Goal: Transaction & Acquisition: Purchase product/service

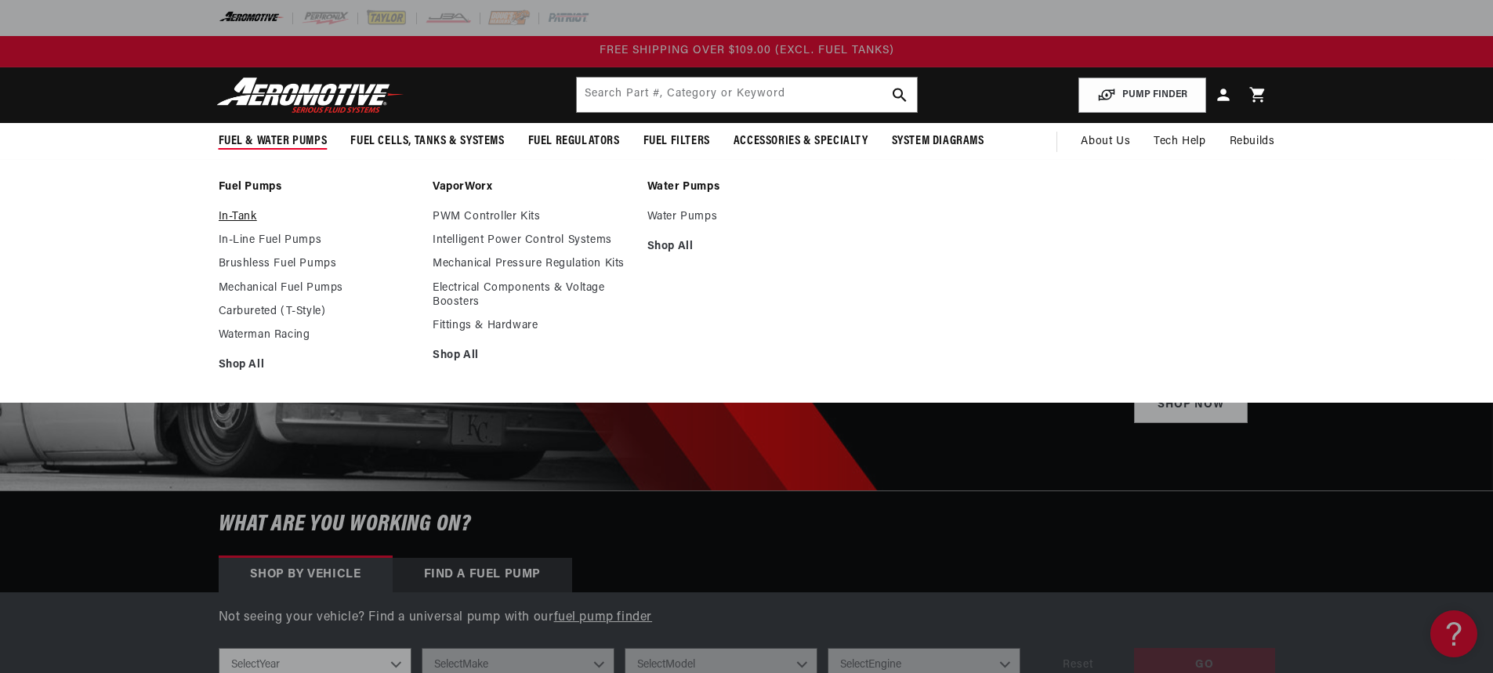
click at [226, 211] on link "In-Tank" at bounding box center [318, 217] width 199 height 14
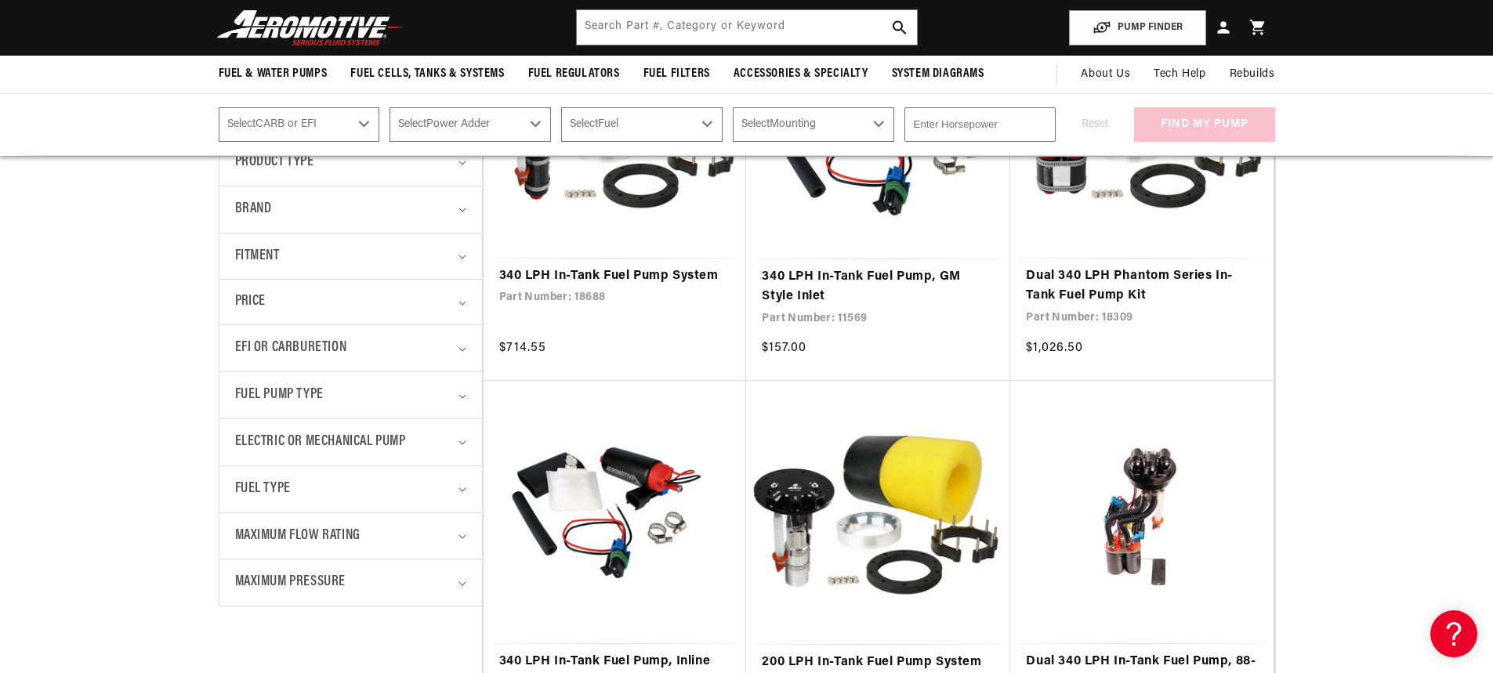
scroll to position [392, 0]
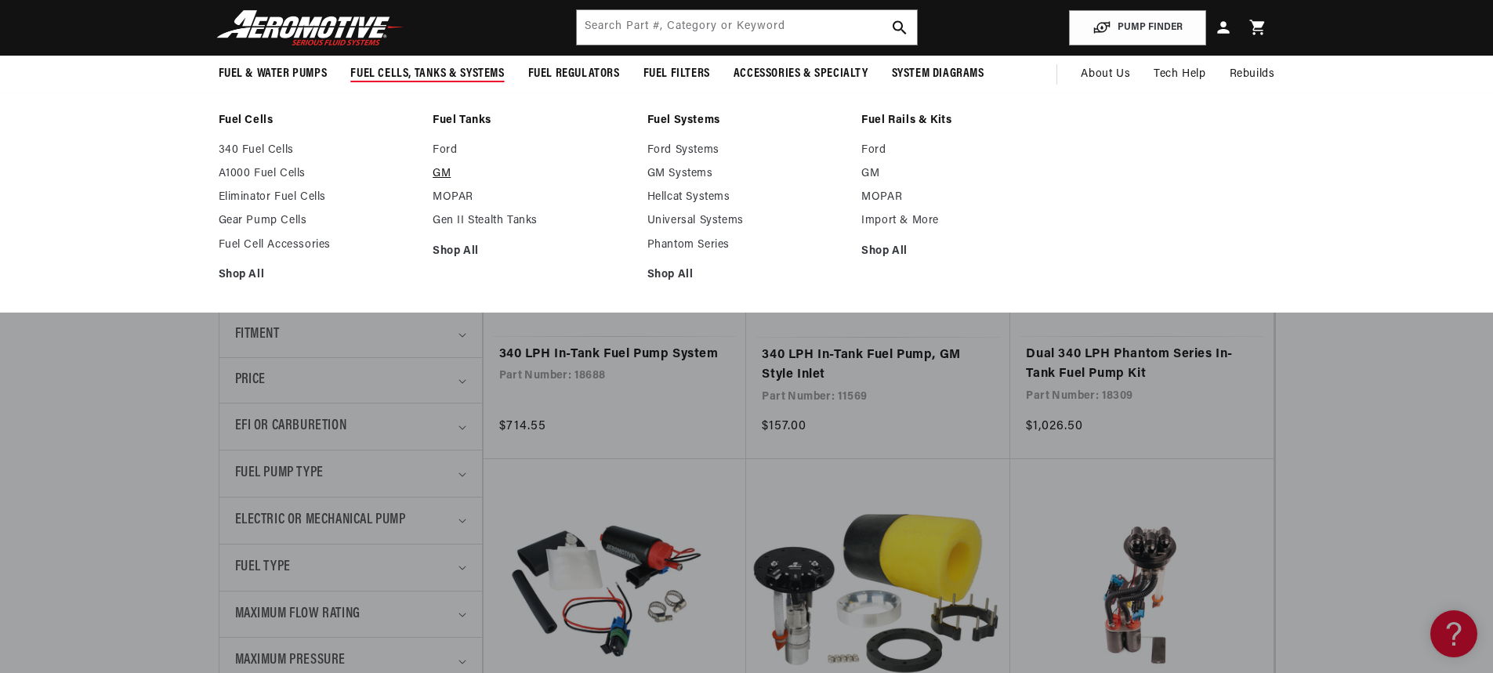
click at [444, 172] on link "GM" at bounding box center [532, 174] width 199 height 14
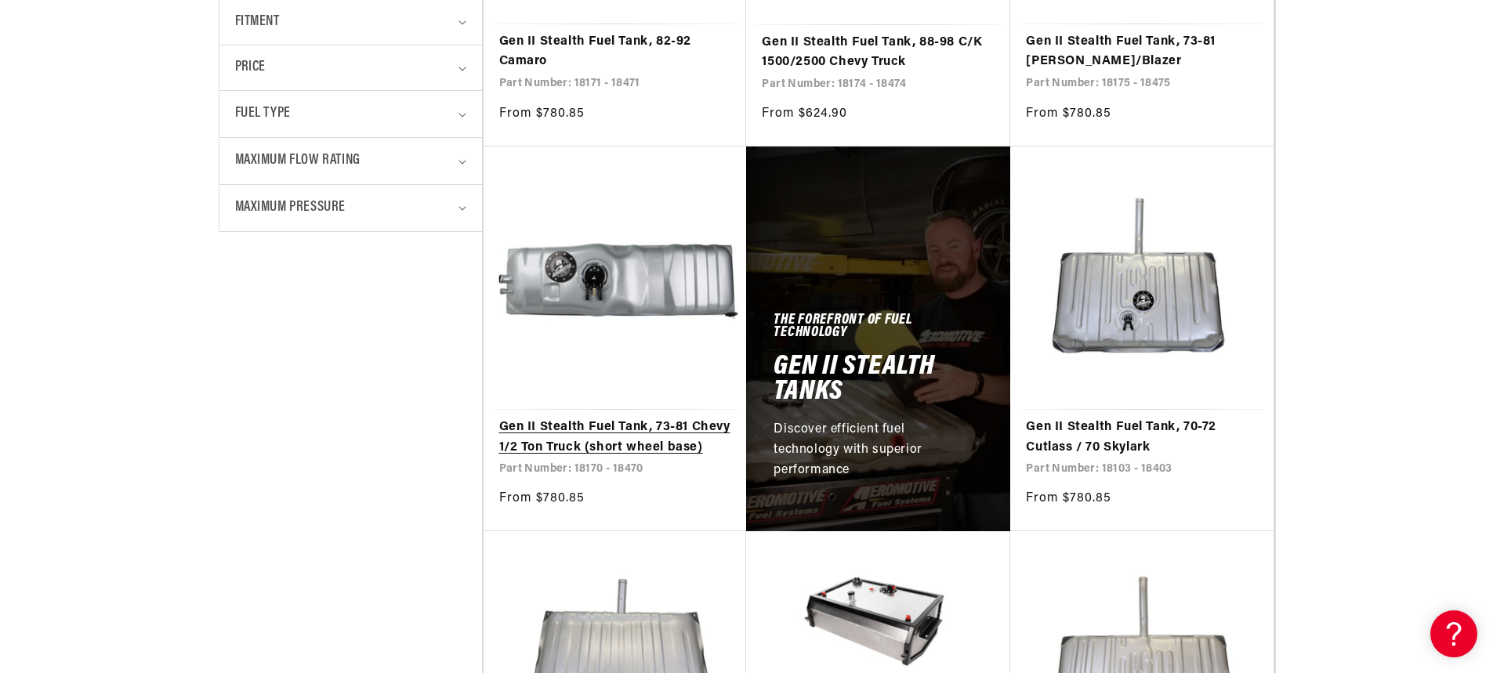
scroll to position [705, 0]
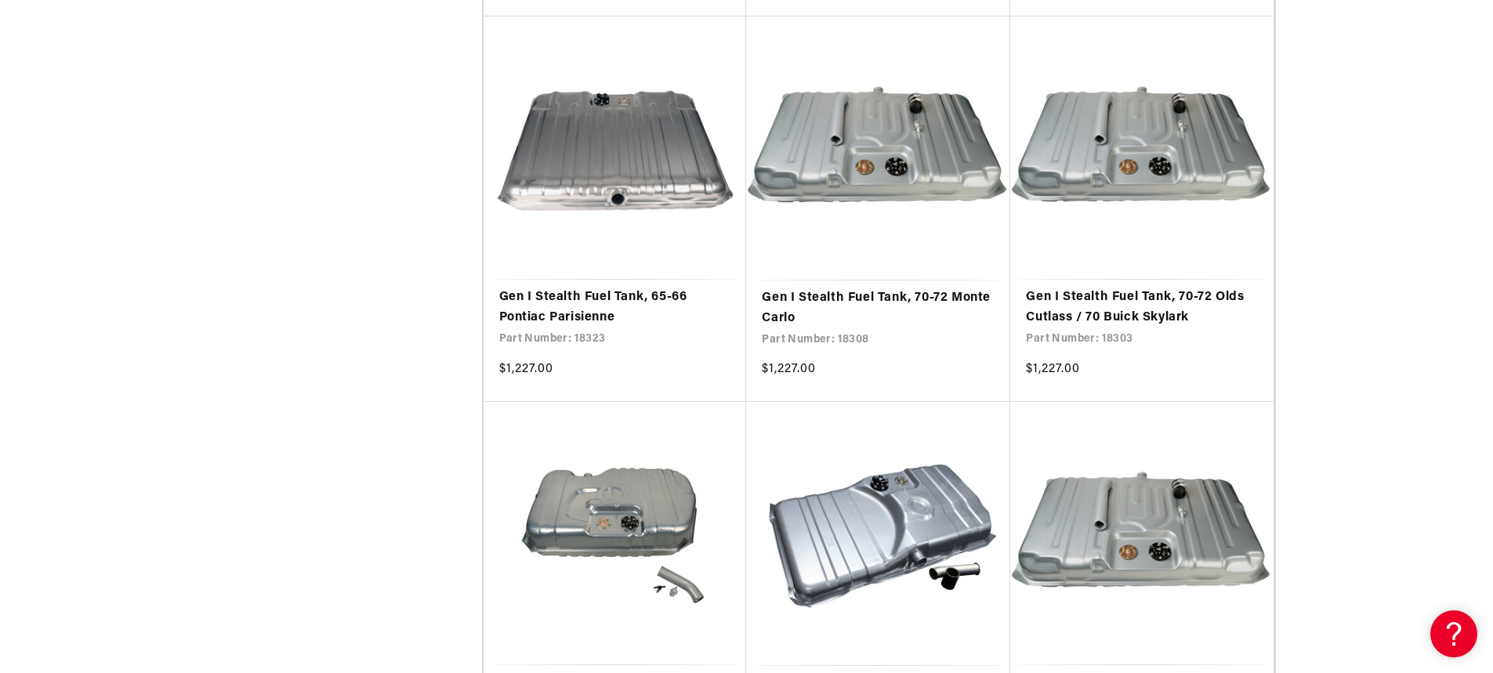
scroll to position [7837, 0]
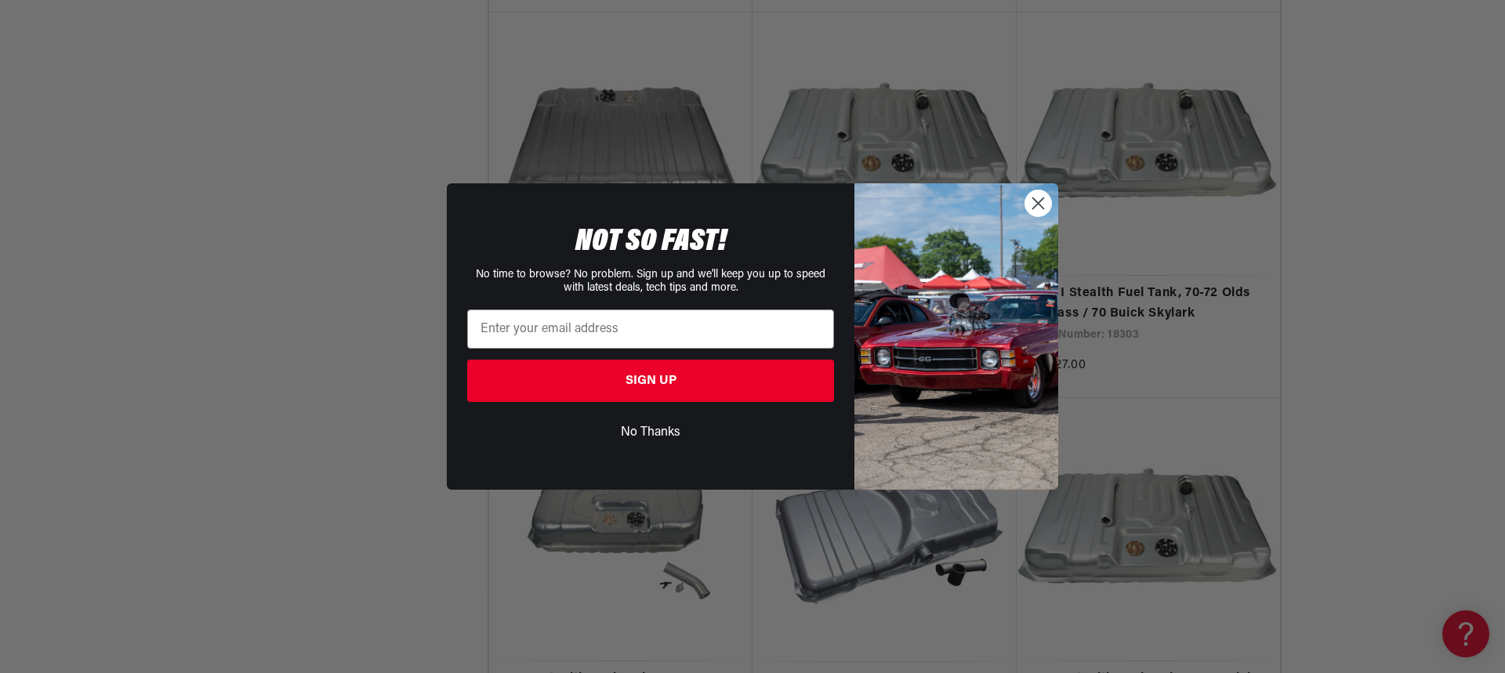
click at [1042, 202] on circle "Close dialog" at bounding box center [1038, 203] width 26 height 26
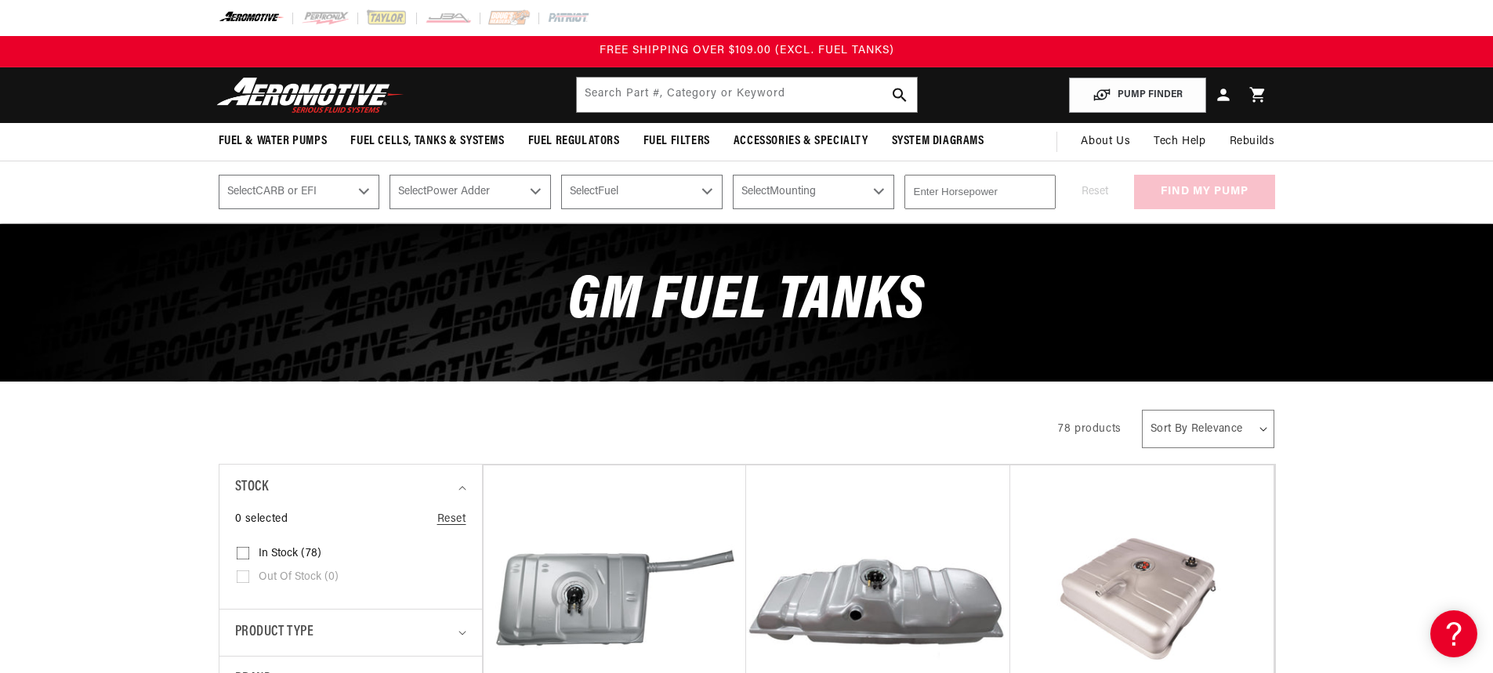
click at [298, 87] on img at bounding box center [310, 95] width 196 height 37
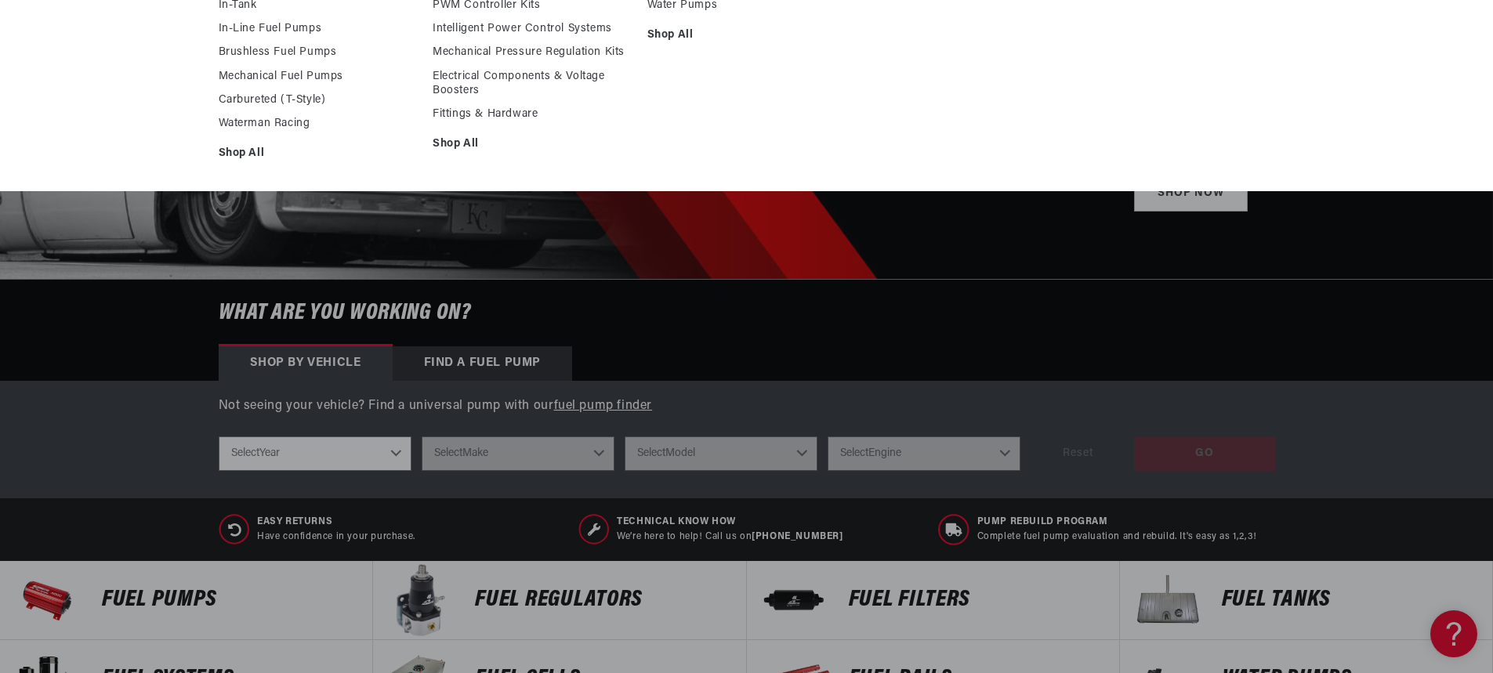
scroll to position [235, 0]
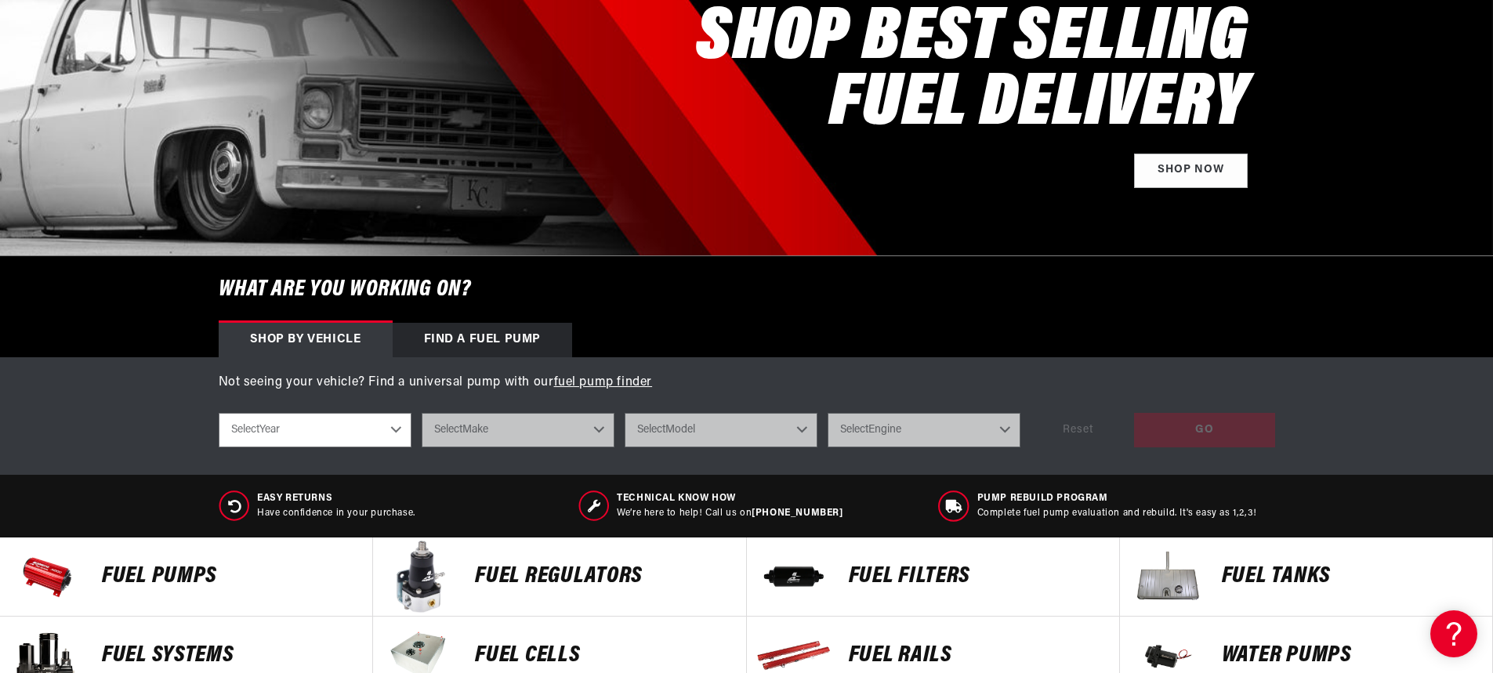
click at [378, 447] on select "Select Year 2023 2022 2021 2020 2019 2018 2017 2016 2015 2014 2013 2012 2011 20…" at bounding box center [315, 430] width 193 height 34
select select "2005"
click at [219, 413] on select "Select Year 2023 2022 2021 2020 2019 2018 2017 2016 2015 2014 2013 2012 2011 20…" at bounding box center [315, 430] width 193 height 34
select select "2005"
click at [476, 438] on select "Select Make Cadillac Chevrolet Chrysler Dodge Ford GMC Mazda Mitsubishi Pontiac…" at bounding box center [518, 430] width 193 height 34
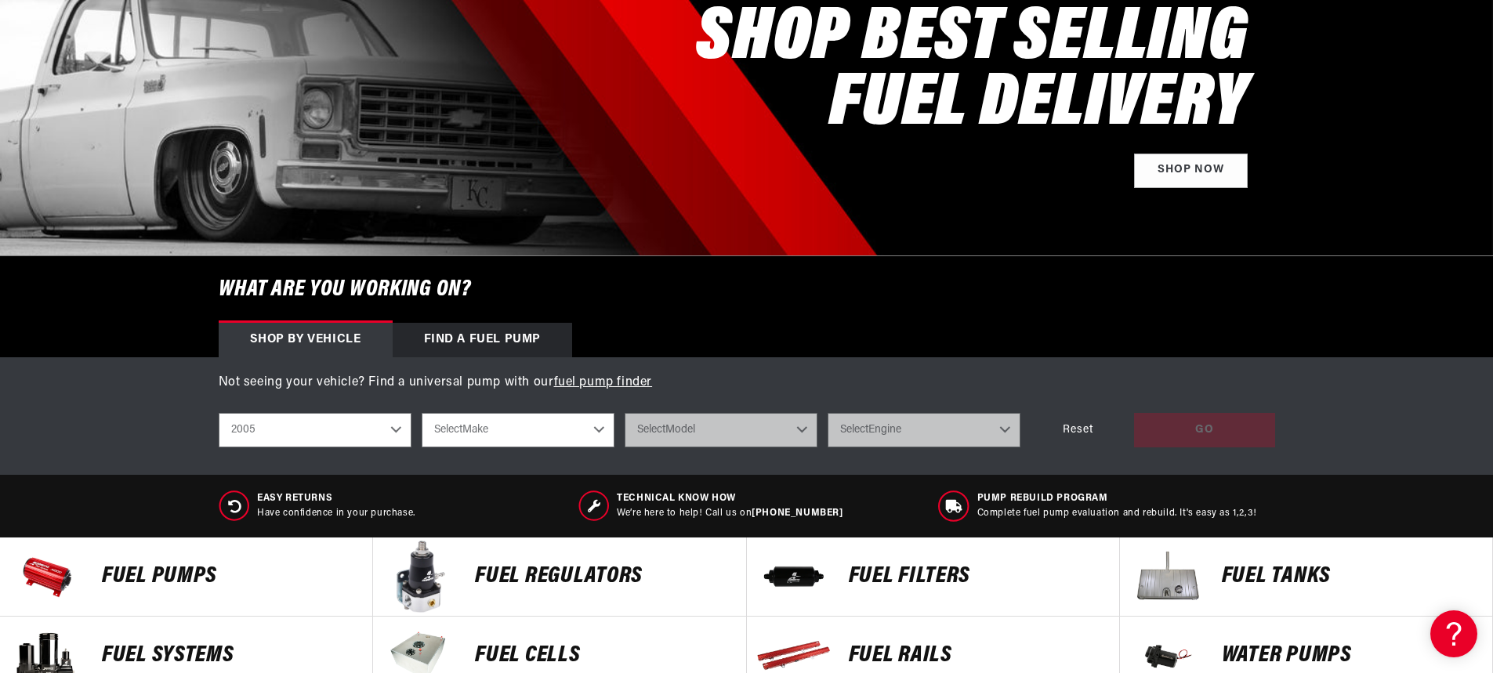
select select "Chevrolet"
click at [422, 413] on select "Select Make Cadillac Chevrolet Chrysler Dodge Ford GMC Mazda Mitsubishi Pontiac…" at bounding box center [518, 430] width 193 height 34
select select "Chevrolet"
click at [735, 422] on select "Select Model Corvette Impala Monte Carlo Silverado 1500 Silverado 2500 HD Silve…" at bounding box center [721, 430] width 193 height 34
select select "Silverado-1500"
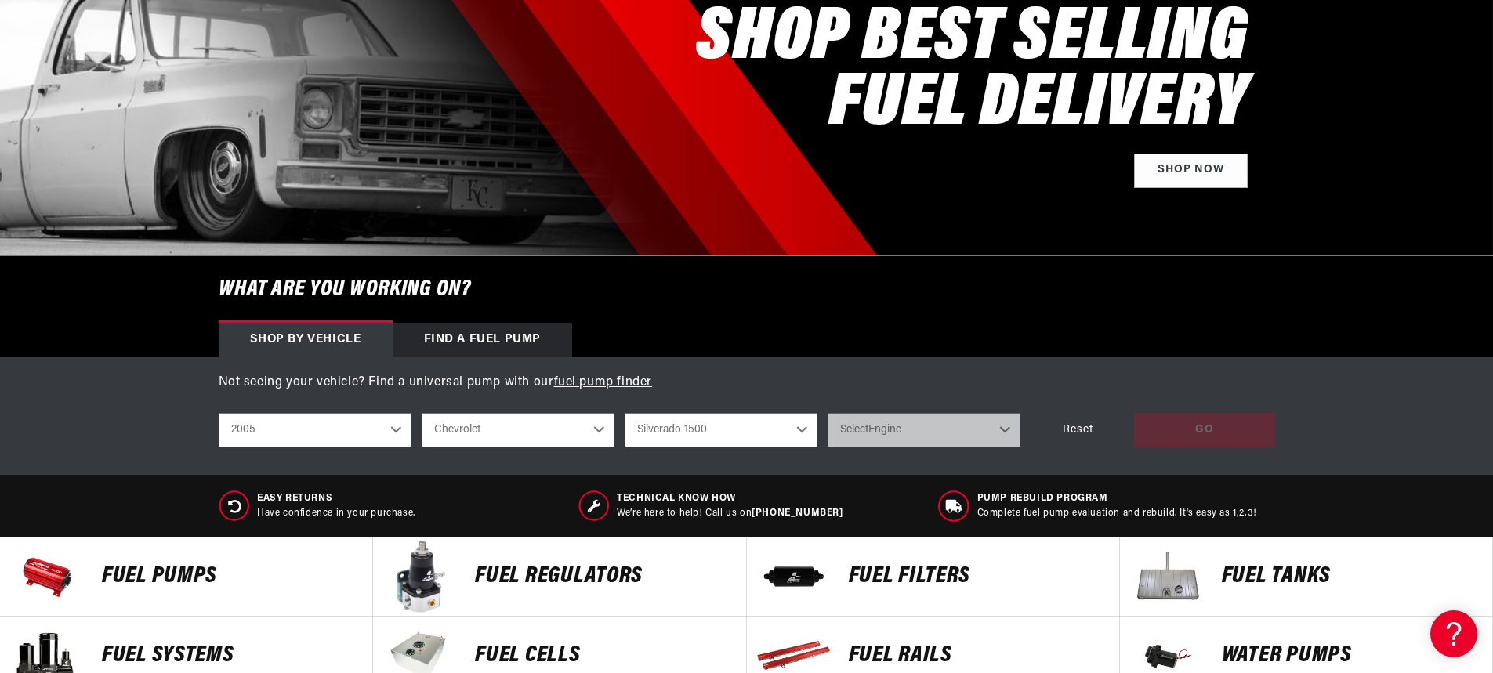
click at [625, 413] on select "Select Model Corvette Impala Monte Carlo Silverado 1500 Silverado 2500 HD Silve…" at bounding box center [721, 430] width 193 height 34
select select "Silverado-1500"
click at [881, 426] on select "Select Engine 4.8L 5.3L 6.0L" at bounding box center [924, 430] width 193 height 34
select select "5.3L"
click at [828, 413] on select "Select Engine 4.8L 5.3L 6.0L" at bounding box center [924, 430] width 193 height 34
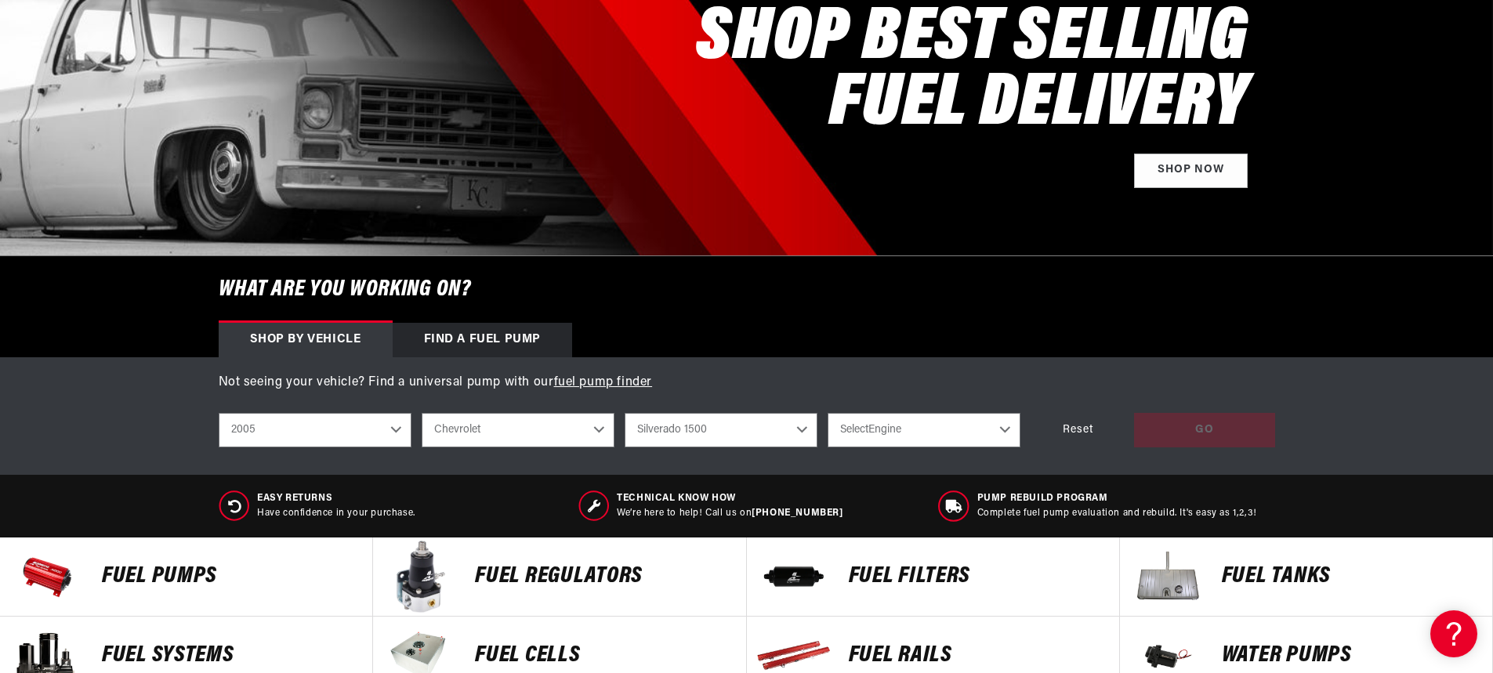
select select "5.3L"
click at [1209, 432] on div "GO" at bounding box center [1204, 430] width 141 height 35
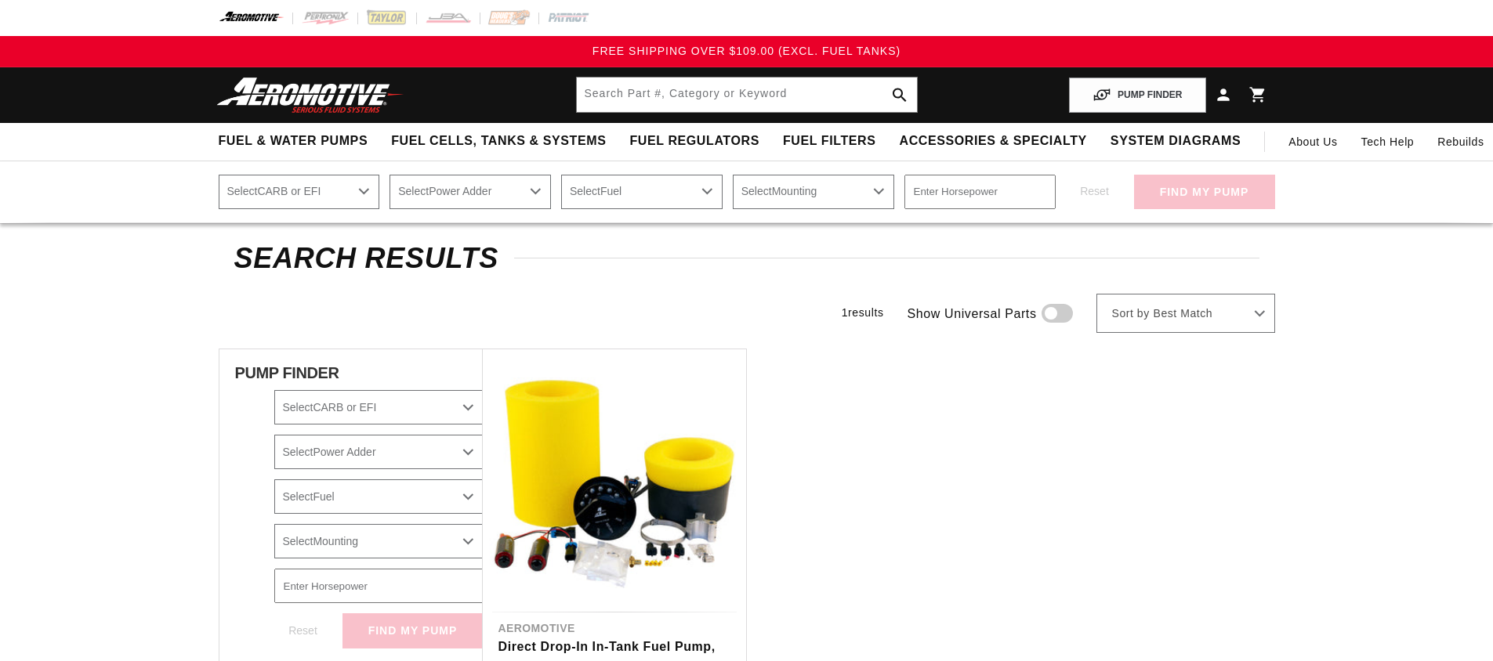
select select "2005"
select select "Chevrolet"
select select "Silverado-1500"
select select "5.3L"
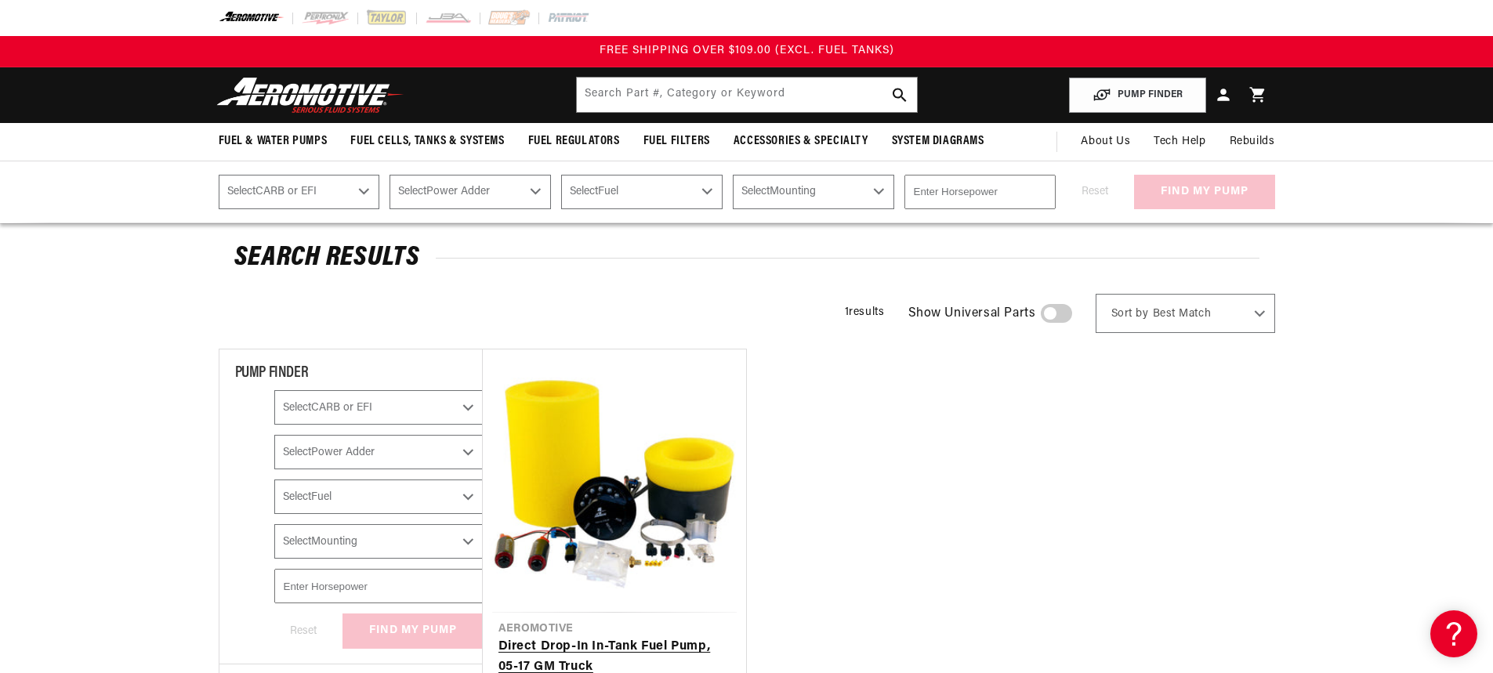
scroll to position [235, 0]
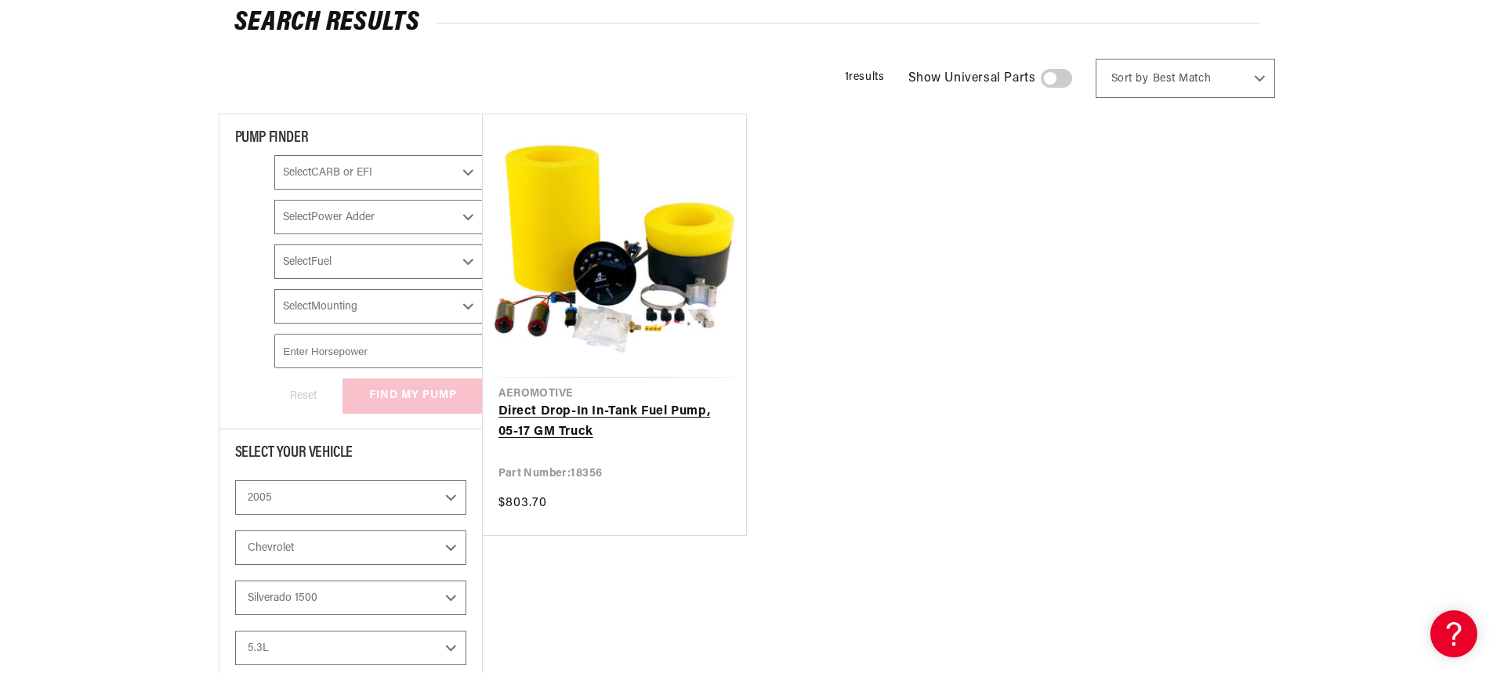
click at [680, 411] on link "Direct Drop-In In-Tank Fuel Pump, 05-17 GM Truck" at bounding box center [614, 422] width 232 height 40
